Goal: Task Accomplishment & Management: Complete application form

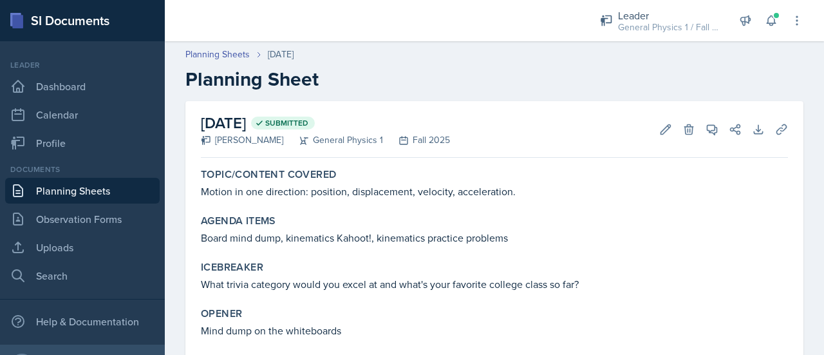
click at [55, 191] on link "Planning Sheets" at bounding box center [82, 191] width 154 height 26
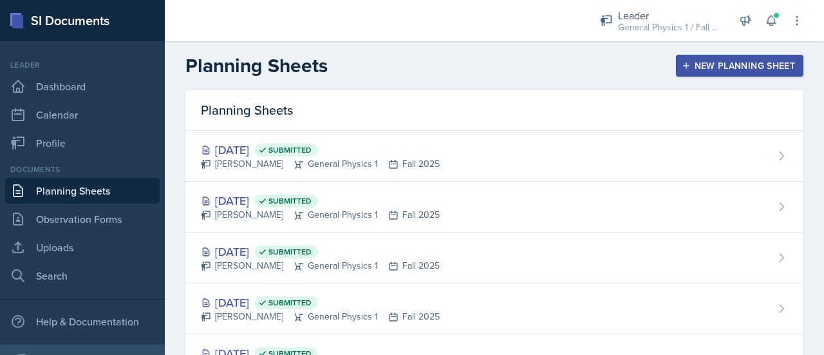
click at [695, 64] on div "New Planning Sheet" at bounding box center [739, 65] width 111 height 10
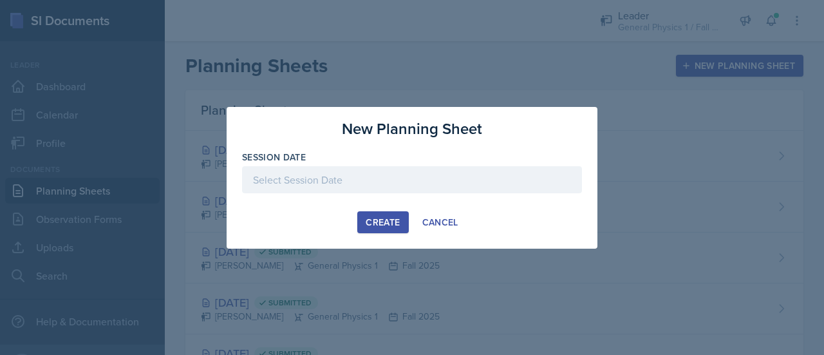
click at [331, 174] on div at bounding box center [412, 179] width 340 height 27
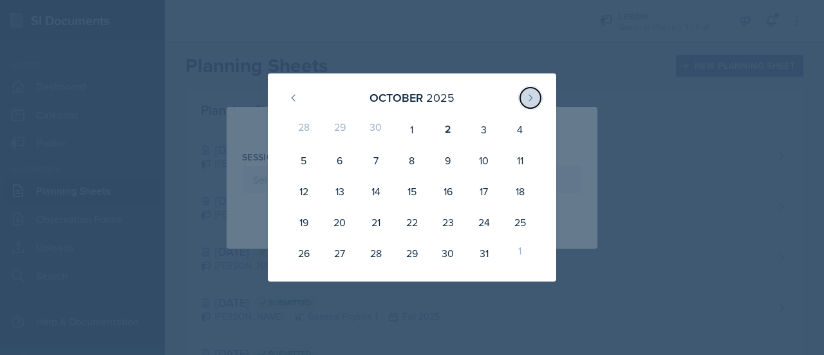
click at [530, 100] on icon at bounding box center [530, 98] width 10 height 10
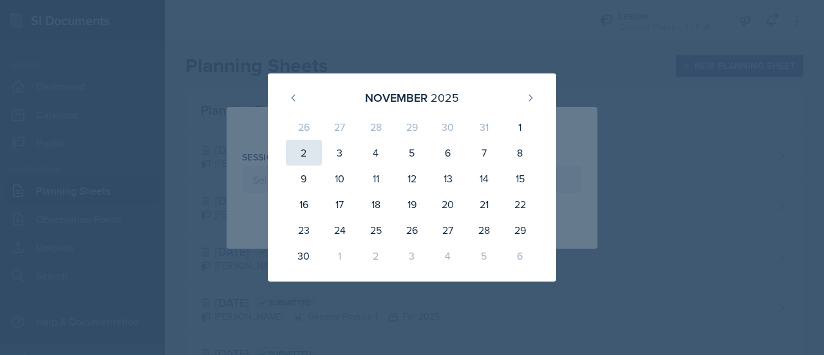
click at [306, 151] on div "2" at bounding box center [304, 153] width 36 height 26
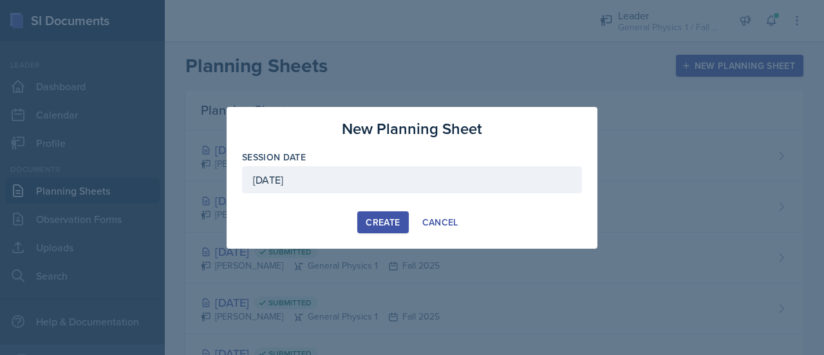
click at [294, 176] on div "[DATE]" at bounding box center [412, 179] width 340 height 27
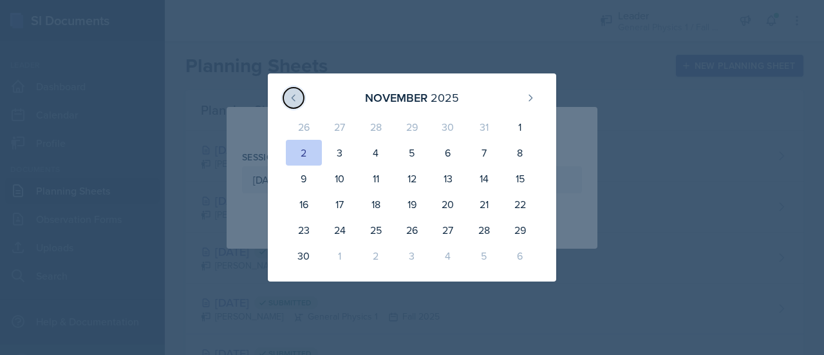
click at [299, 98] on button at bounding box center [293, 98] width 21 height 21
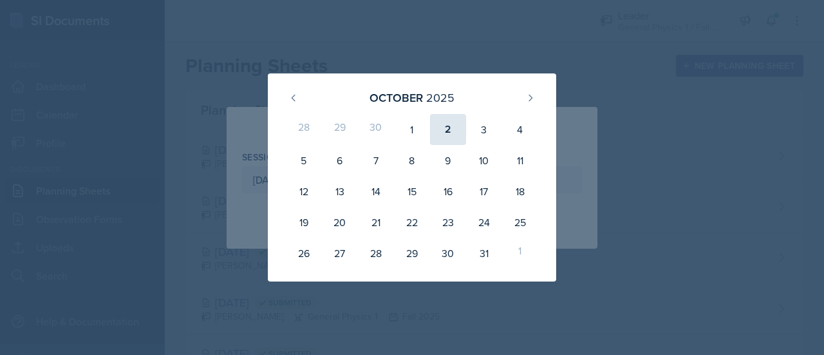
click at [452, 131] on div "2" at bounding box center [448, 129] width 36 height 31
type input "[DATE]"
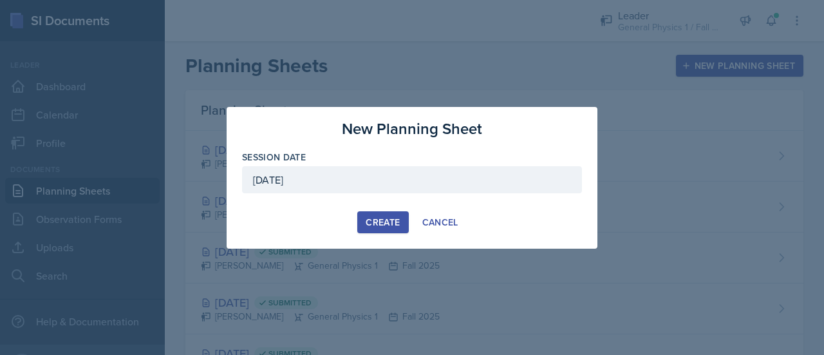
click at [378, 217] on div "Create" at bounding box center [383, 222] width 34 height 10
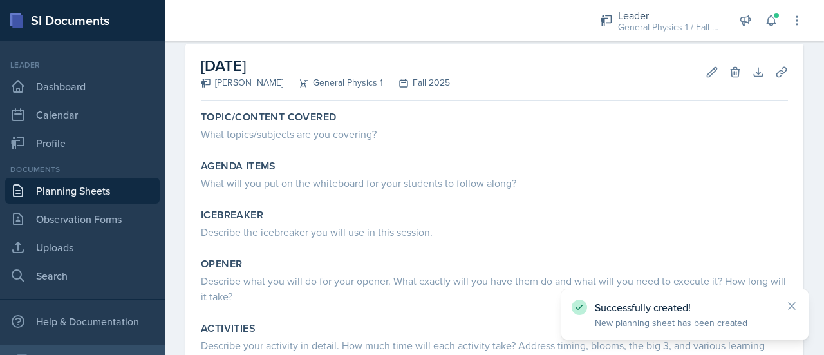
scroll to position [59, 0]
click at [705, 75] on icon at bounding box center [711, 70] width 13 height 13
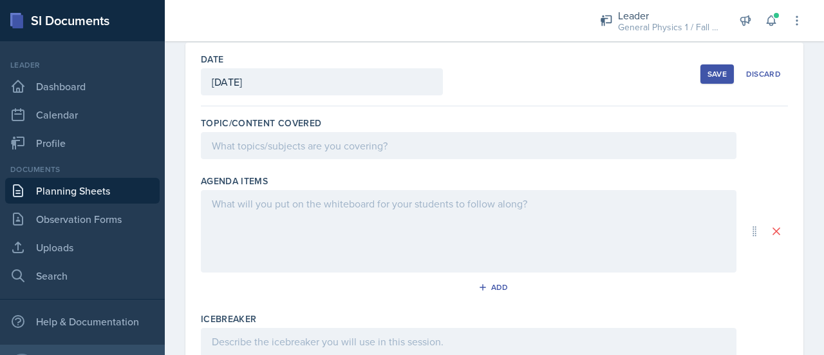
click at [306, 146] on div at bounding box center [468, 145] width 535 height 27
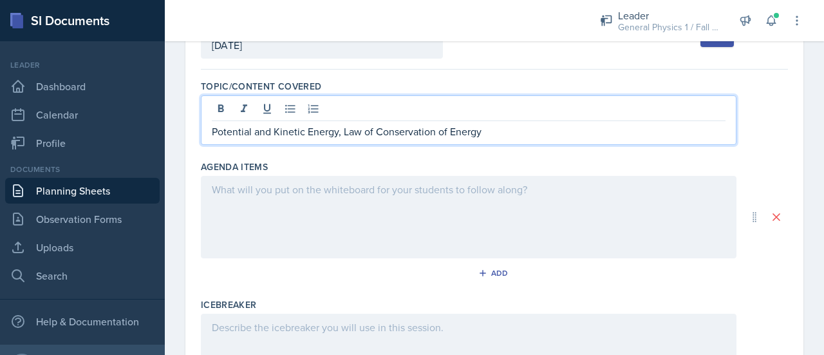
click at [308, 210] on div at bounding box center [468, 217] width 535 height 82
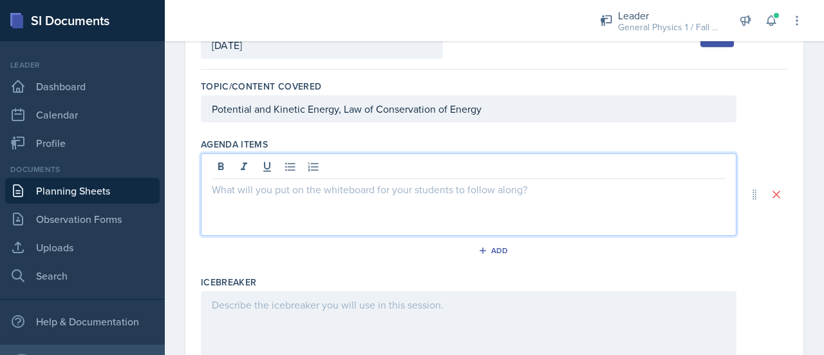
scroll to position [117, 0]
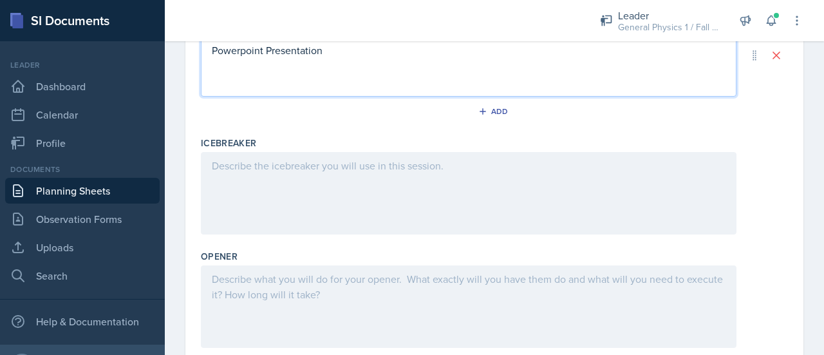
click at [309, 207] on div at bounding box center [468, 193] width 535 height 82
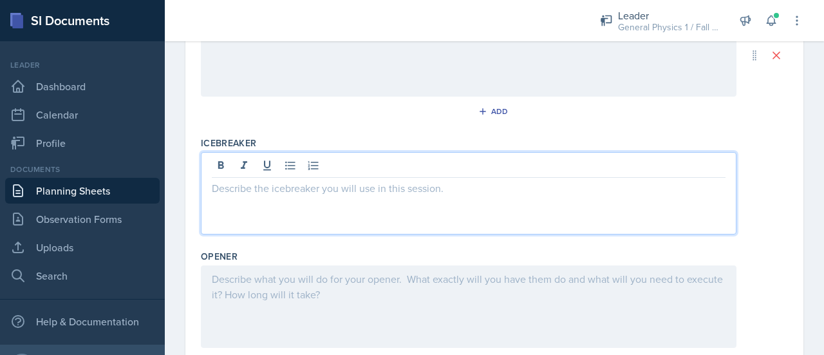
scroll to position [234, 0]
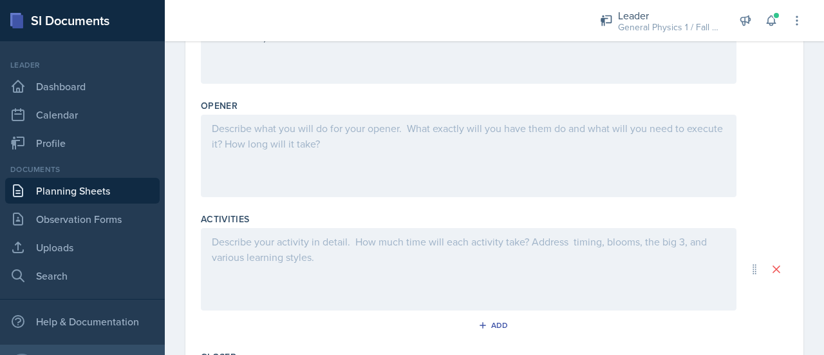
click at [297, 161] on div at bounding box center [468, 156] width 535 height 82
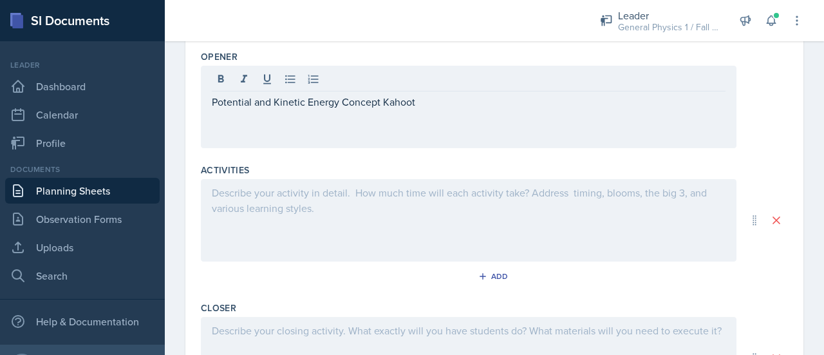
click at [300, 211] on div at bounding box center [468, 220] width 535 height 82
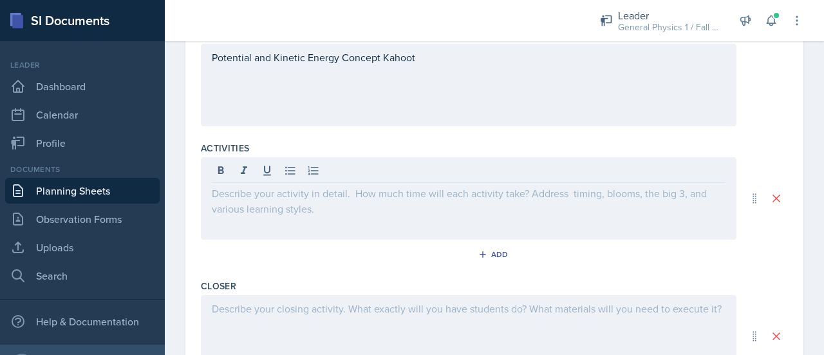
click at [300, 211] on div at bounding box center [468, 198] width 535 height 82
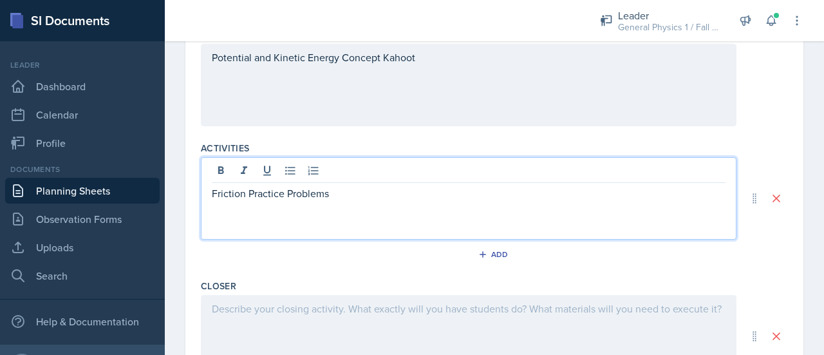
click at [244, 194] on p "Friction Practice Problems" at bounding box center [469, 192] width 514 height 15
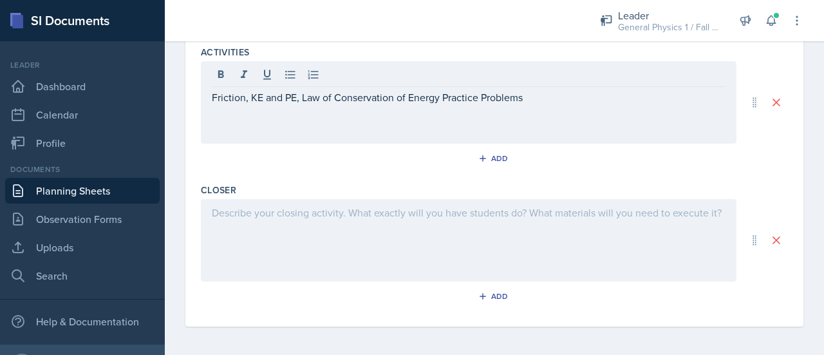
click at [333, 267] on div at bounding box center [468, 240] width 535 height 82
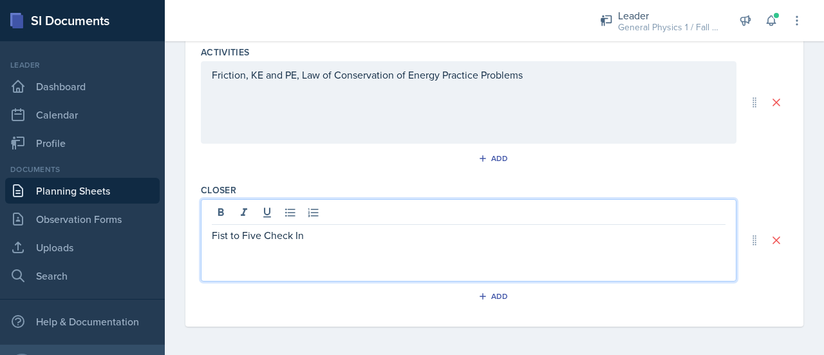
scroll to position [0, 0]
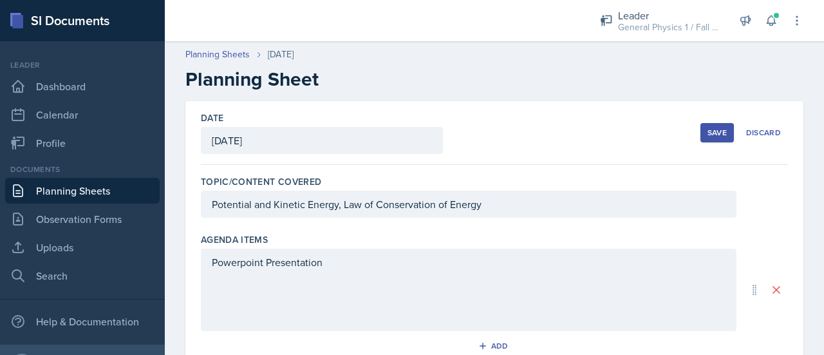
click at [708, 136] on div "Save" at bounding box center [716, 132] width 19 height 10
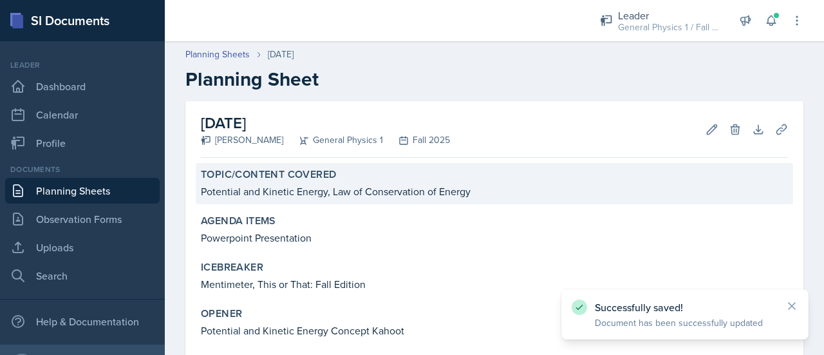
scroll to position [163, 0]
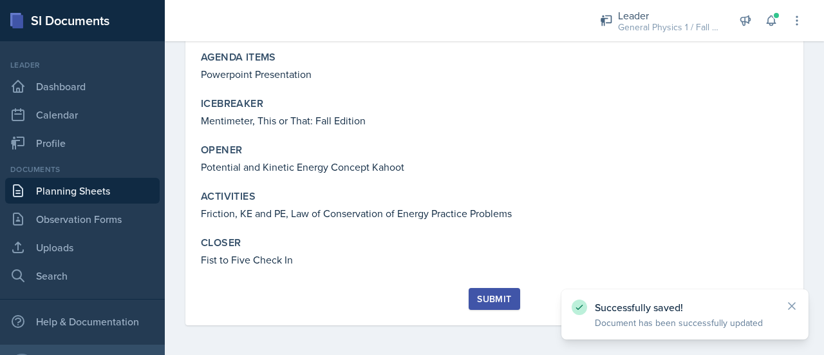
click at [492, 293] on div "Submit" at bounding box center [494, 298] width 34 height 10
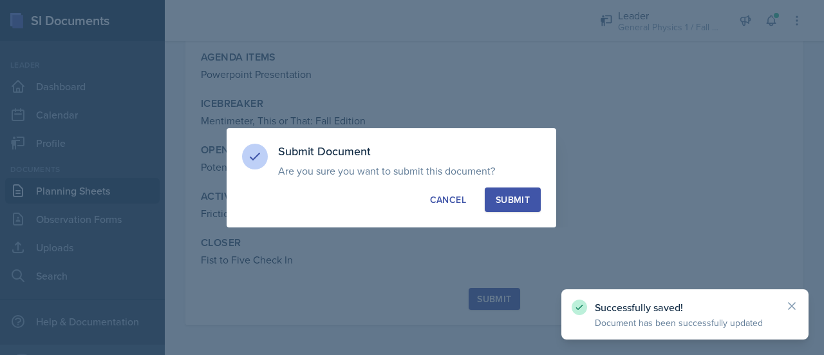
click at [520, 200] on div "Submit" at bounding box center [513, 199] width 34 height 13
